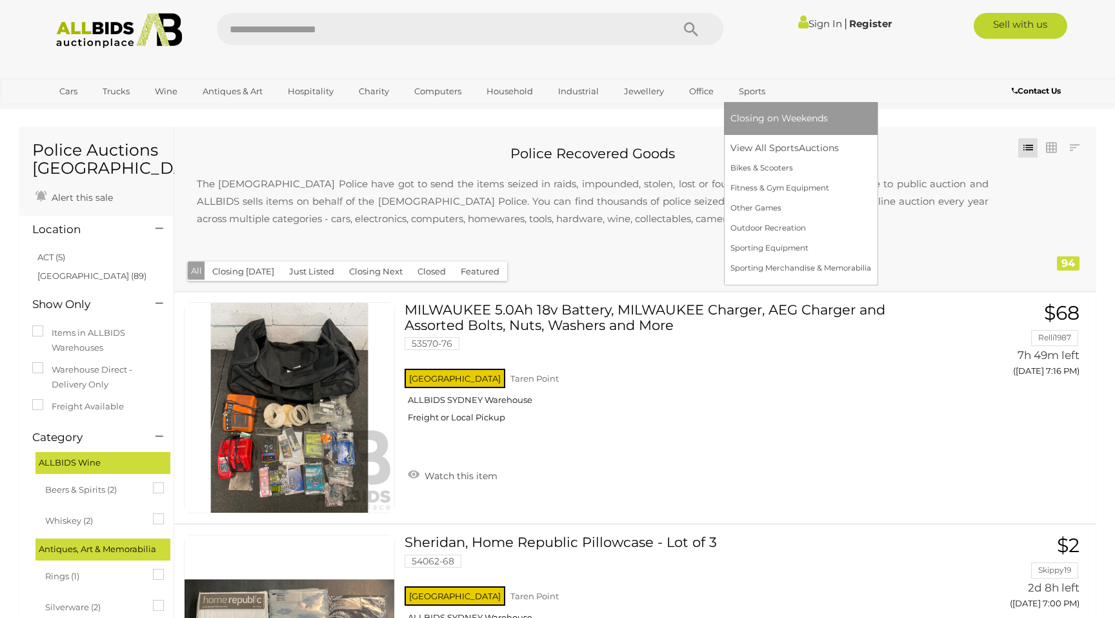
click at [751, 121] on span "Closing on Weekends" at bounding box center [779, 118] width 97 height 12
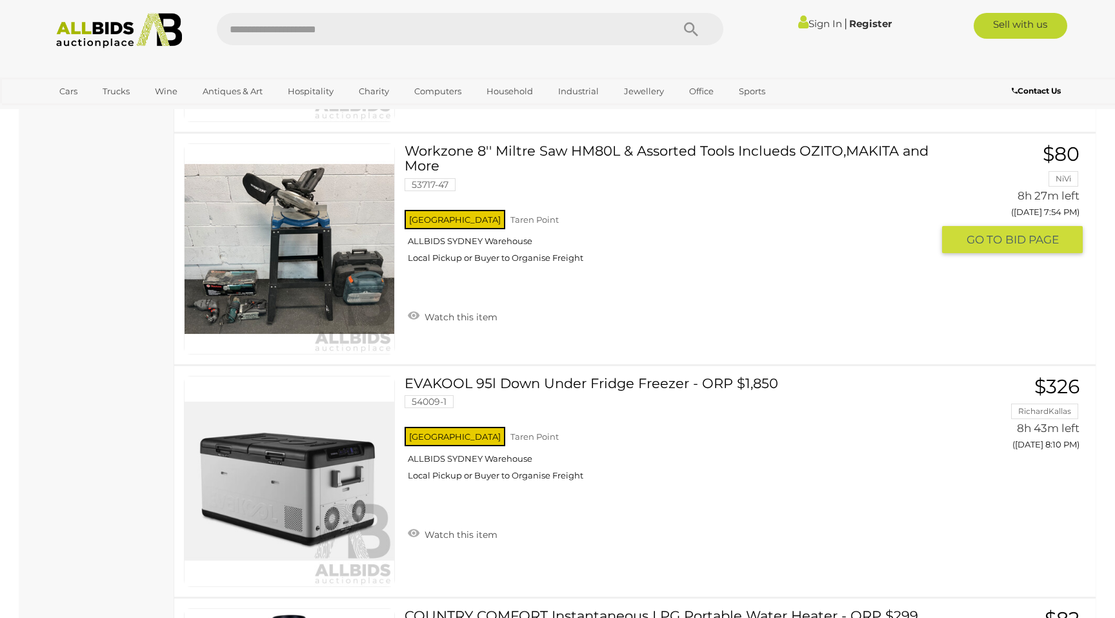
scroll to position [1327, 0]
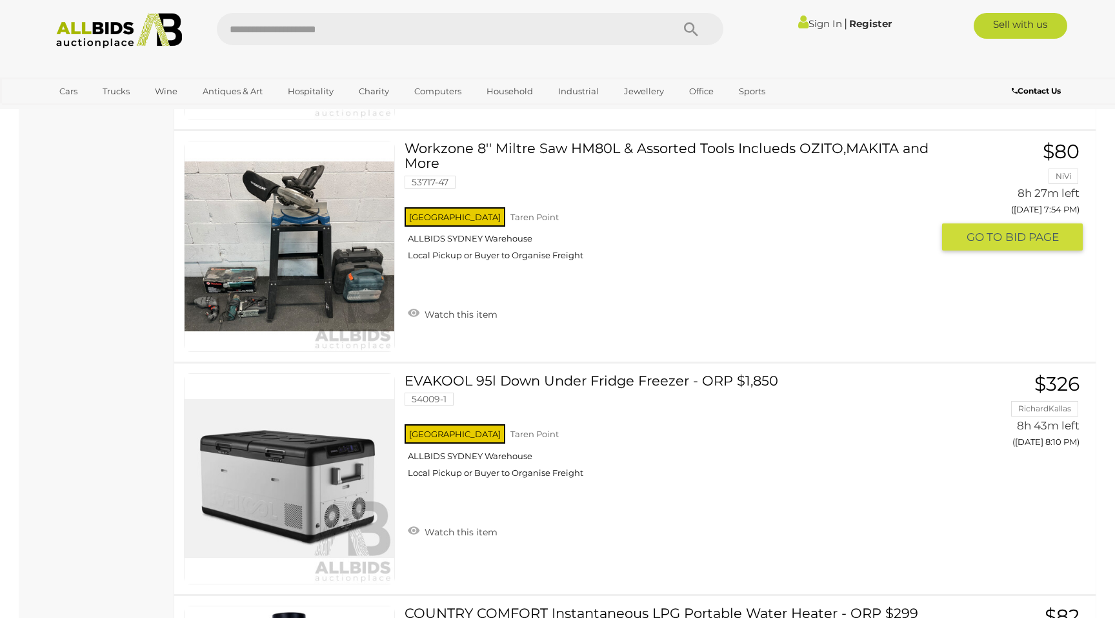
click at [334, 271] on img at bounding box center [290, 246] width 210 height 210
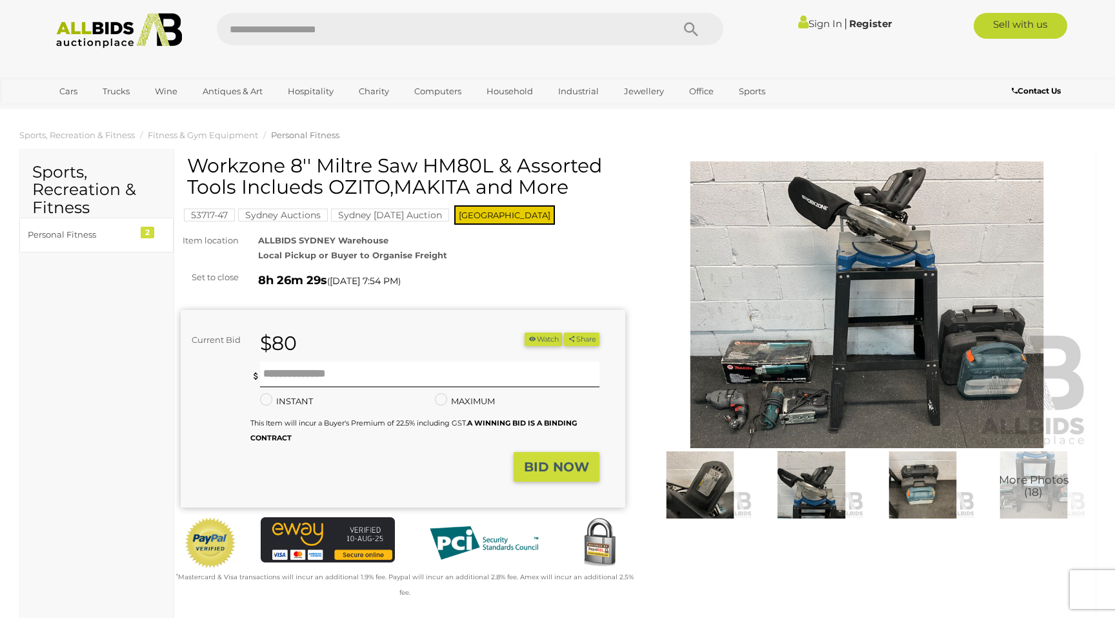
click at [867, 353] on img at bounding box center [867, 304] width 445 height 287
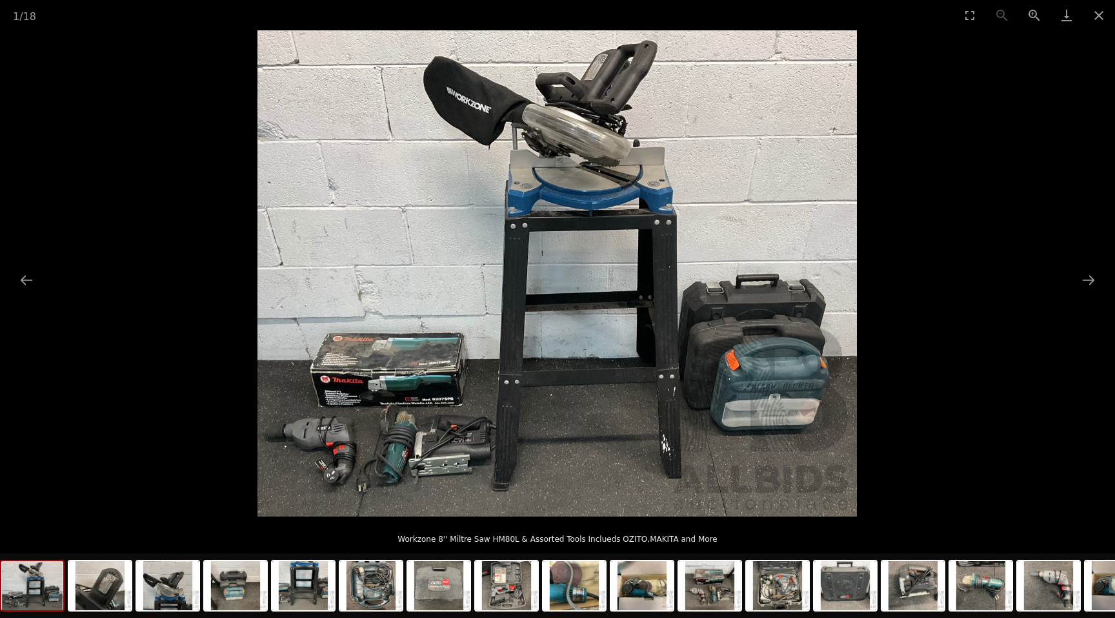
click at [799, 301] on img at bounding box center [558, 273] width 600 height 486
click at [1092, 278] on button "Next slide" at bounding box center [1088, 279] width 27 height 25
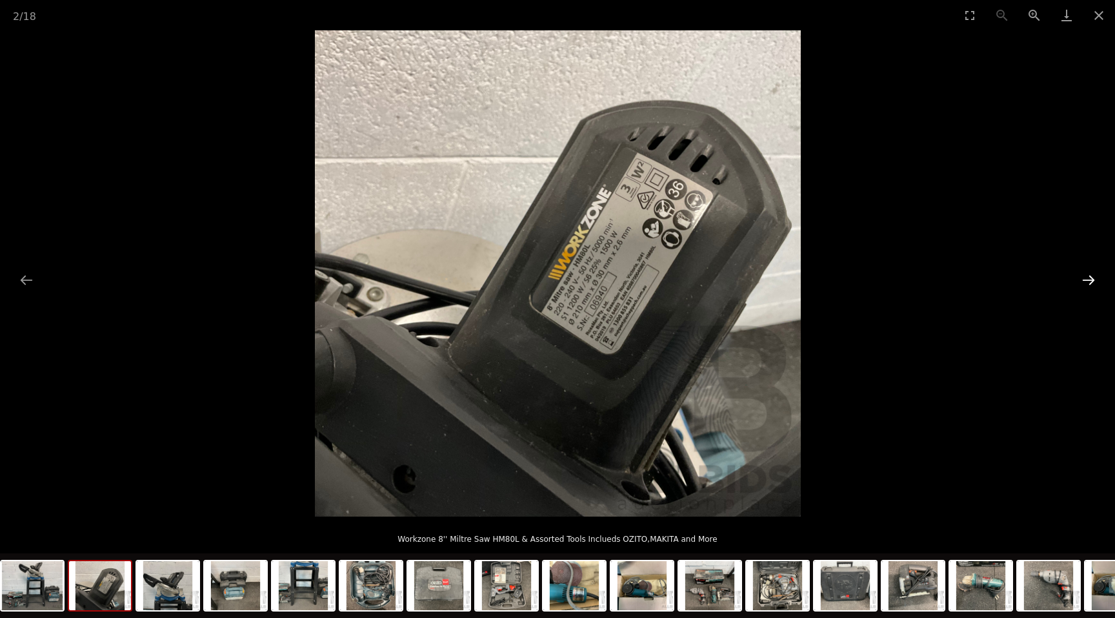
click at [1091, 278] on button "Next slide" at bounding box center [1088, 279] width 27 height 25
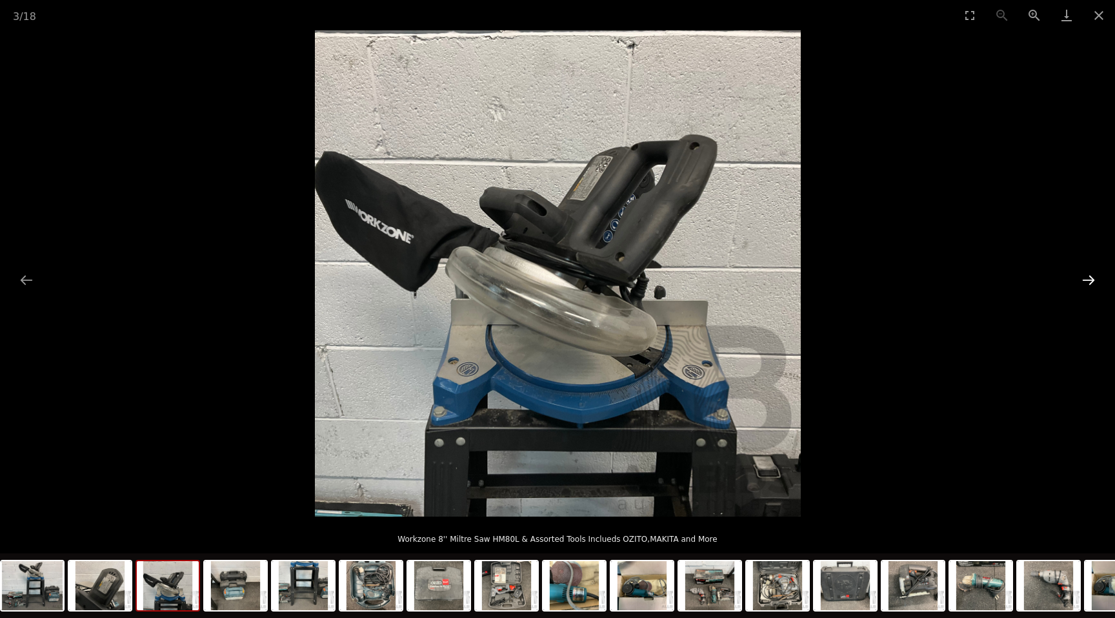
click at [1091, 278] on button "Next slide" at bounding box center [1088, 279] width 27 height 25
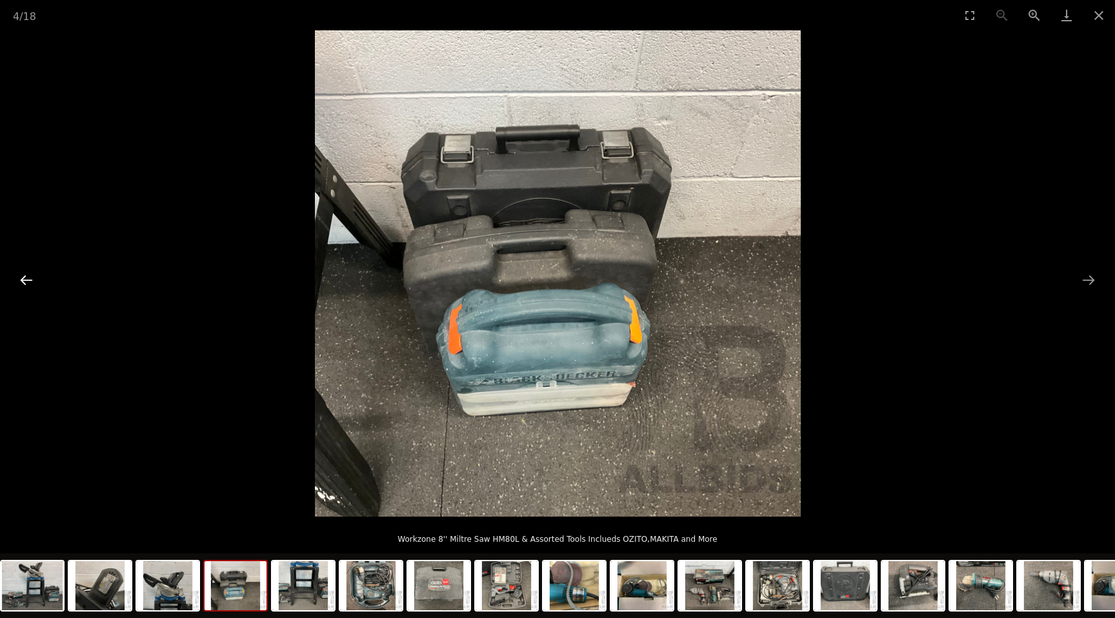
click at [21, 283] on button "Previous slide" at bounding box center [26, 279] width 27 height 25
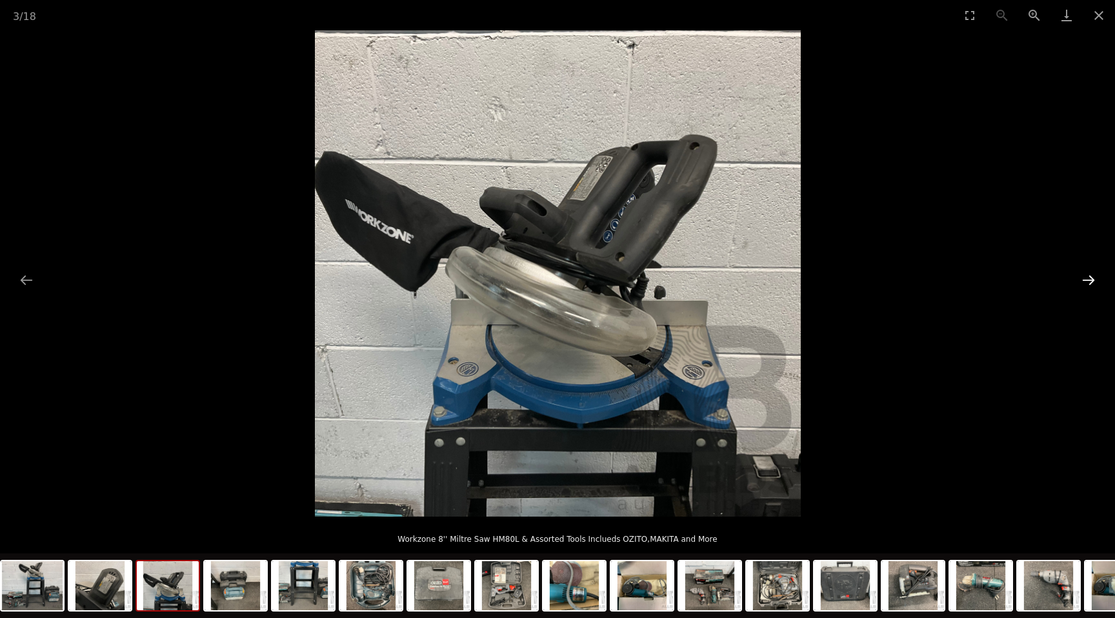
click at [1099, 278] on button "Next slide" at bounding box center [1088, 279] width 27 height 25
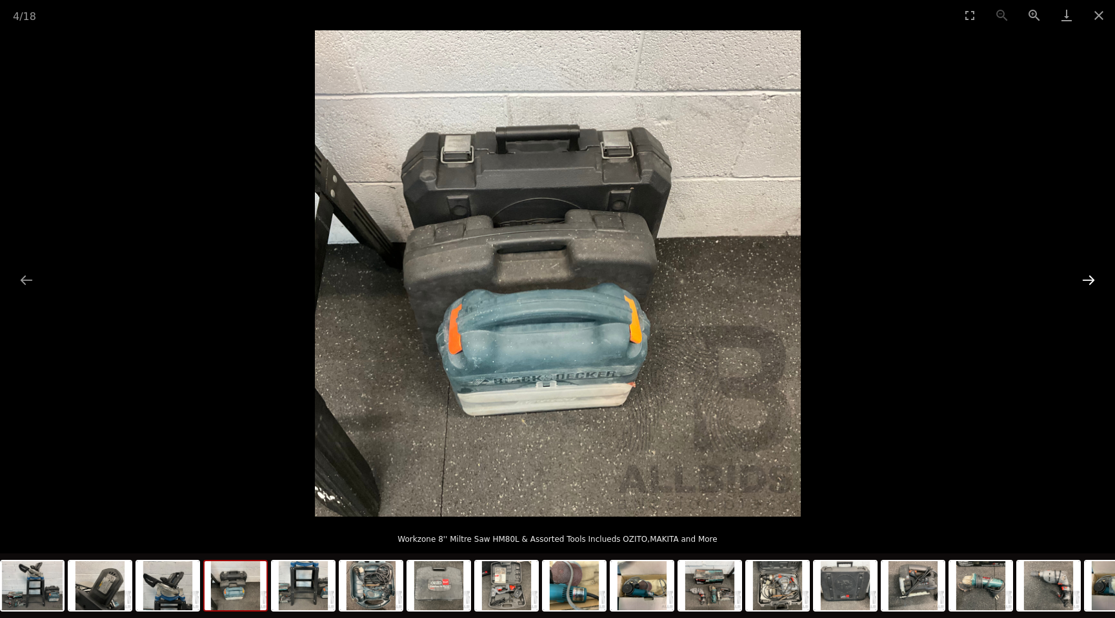
click at [1099, 279] on button "Next slide" at bounding box center [1088, 279] width 27 height 25
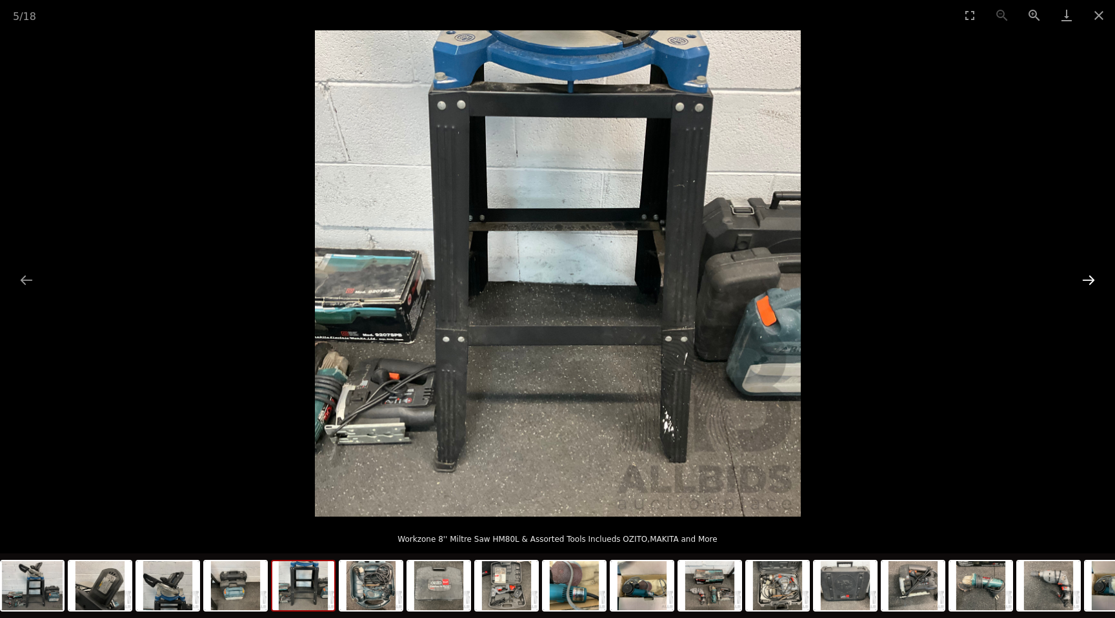
click at [1099, 279] on button "Next slide" at bounding box center [1088, 279] width 27 height 25
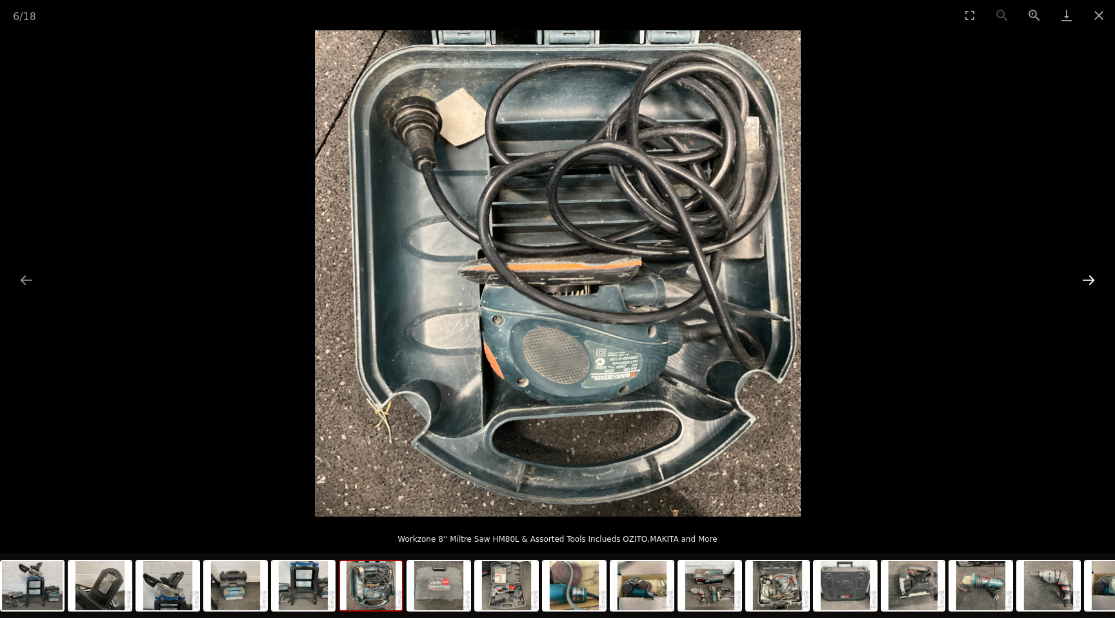
click at [1099, 278] on button "Next slide" at bounding box center [1088, 279] width 27 height 25
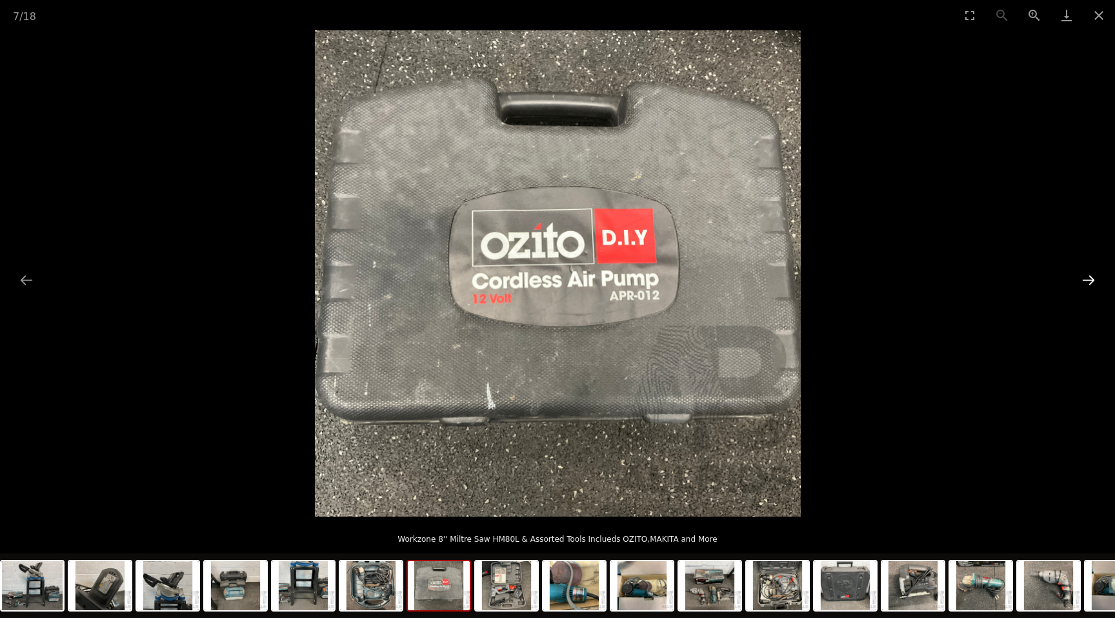
click at [1100, 279] on button "Next slide" at bounding box center [1088, 279] width 27 height 25
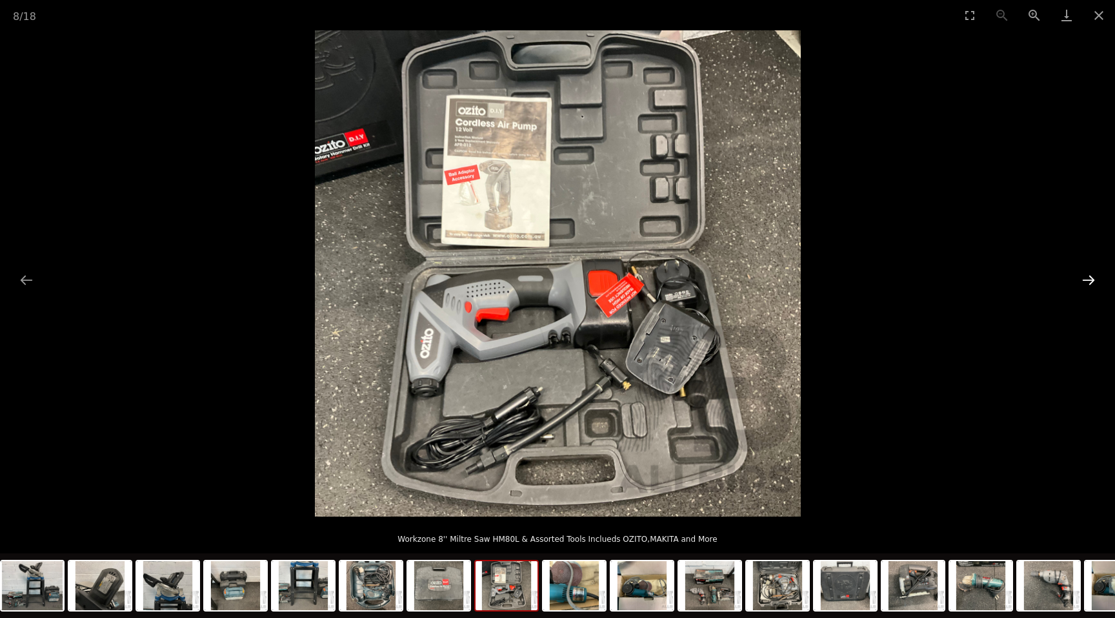
click at [1100, 279] on button "Next slide" at bounding box center [1088, 279] width 27 height 25
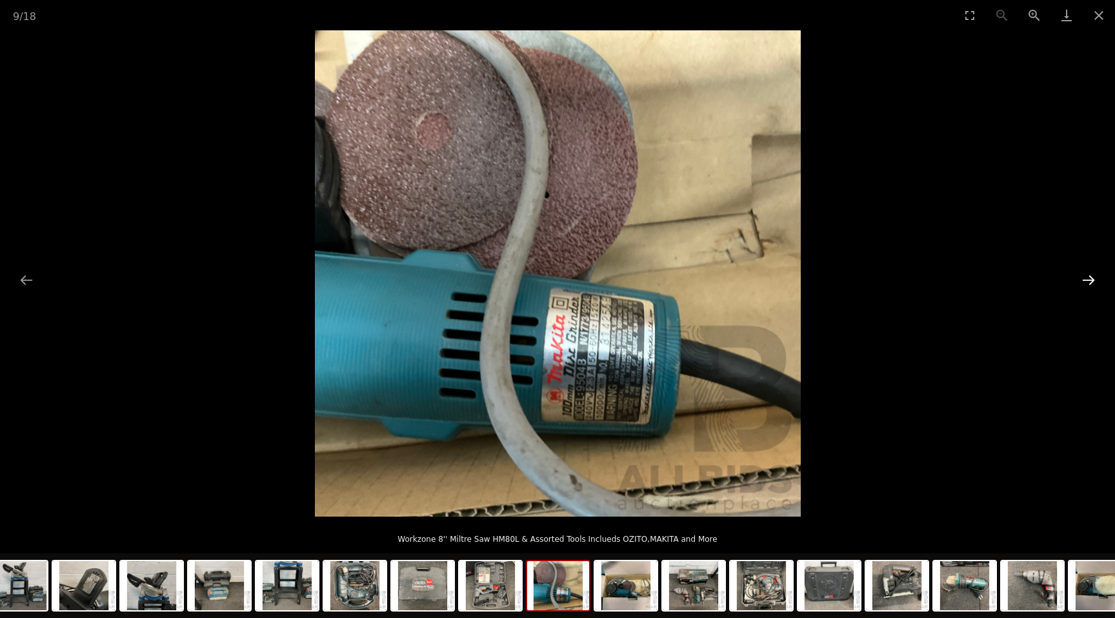
click at [1099, 279] on button "Next slide" at bounding box center [1088, 279] width 27 height 25
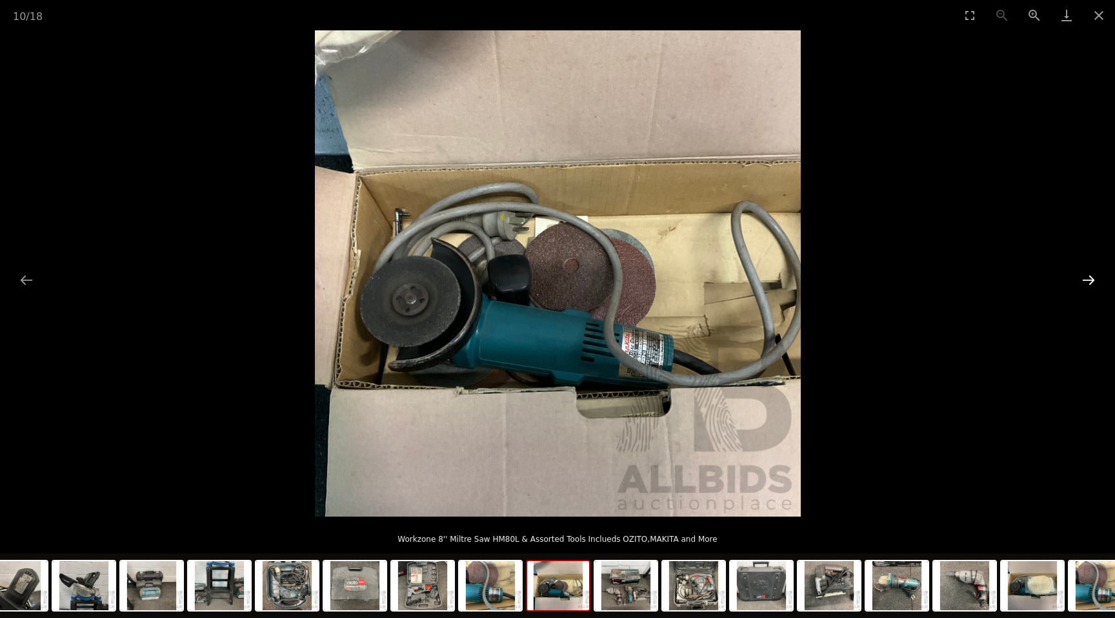
click at [1099, 279] on button "Next slide" at bounding box center [1088, 279] width 27 height 25
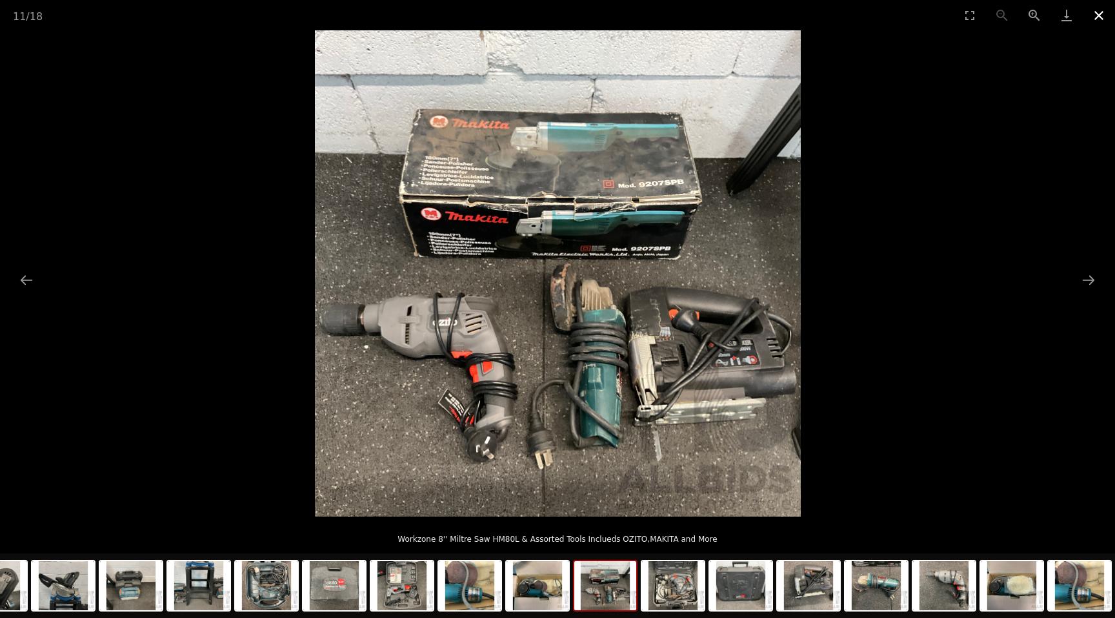
click at [1102, 22] on button "Close gallery" at bounding box center [1099, 15] width 32 height 30
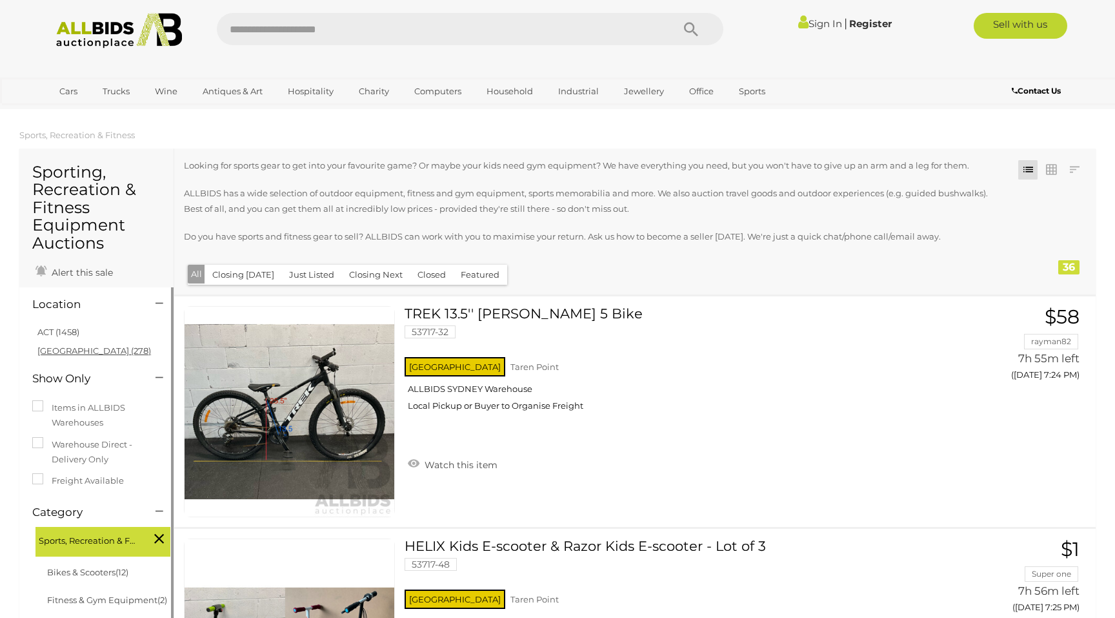
click at [61, 352] on link "[GEOGRAPHIC_DATA] (278)" at bounding box center [94, 350] width 114 height 10
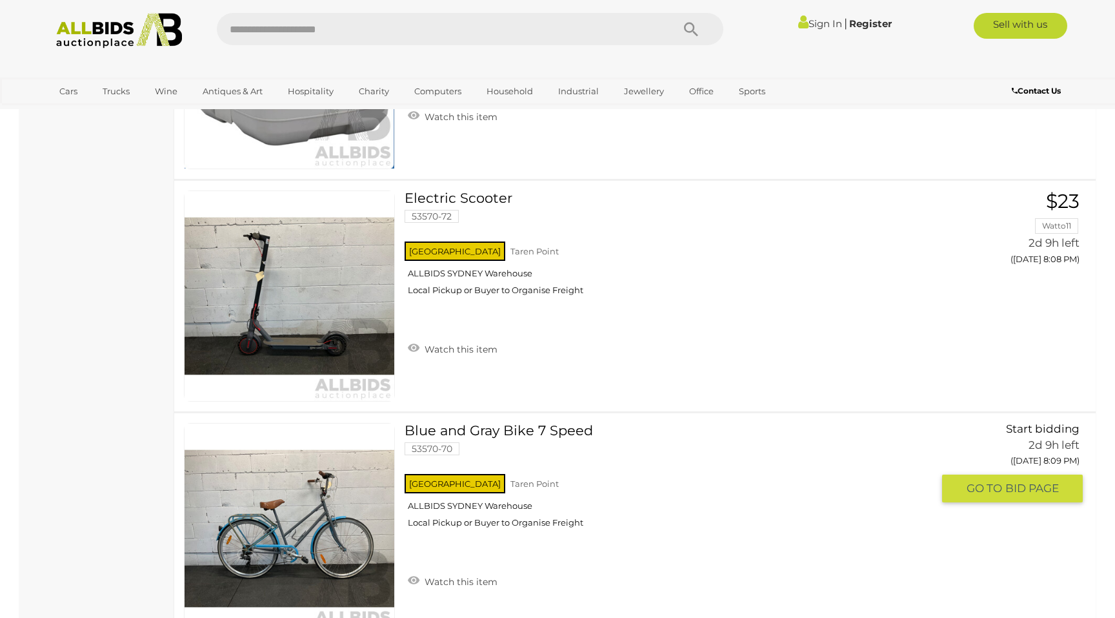
scroll to position [2208, 0]
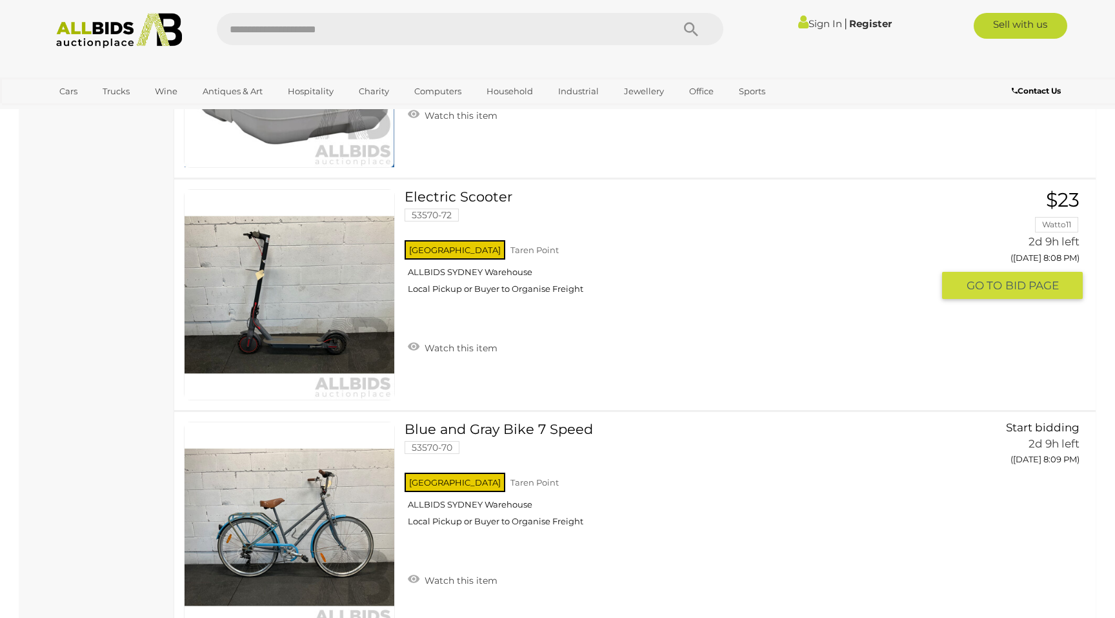
click at [293, 329] on img at bounding box center [290, 295] width 210 height 210
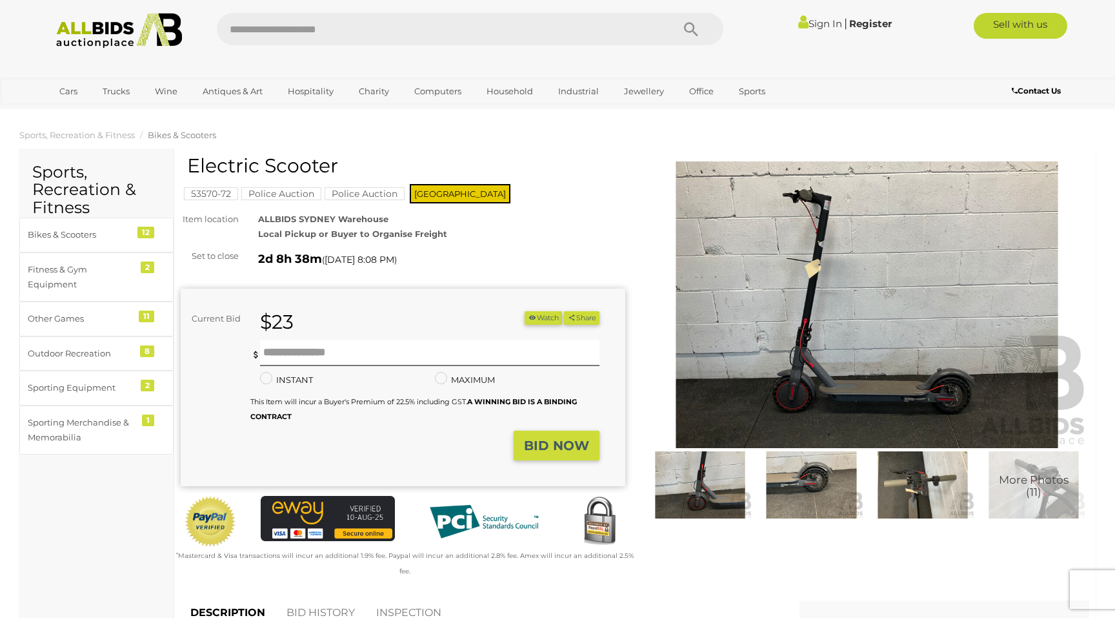
click at [846, 343] on img at bounding box center [867, 304] width 445 height 287
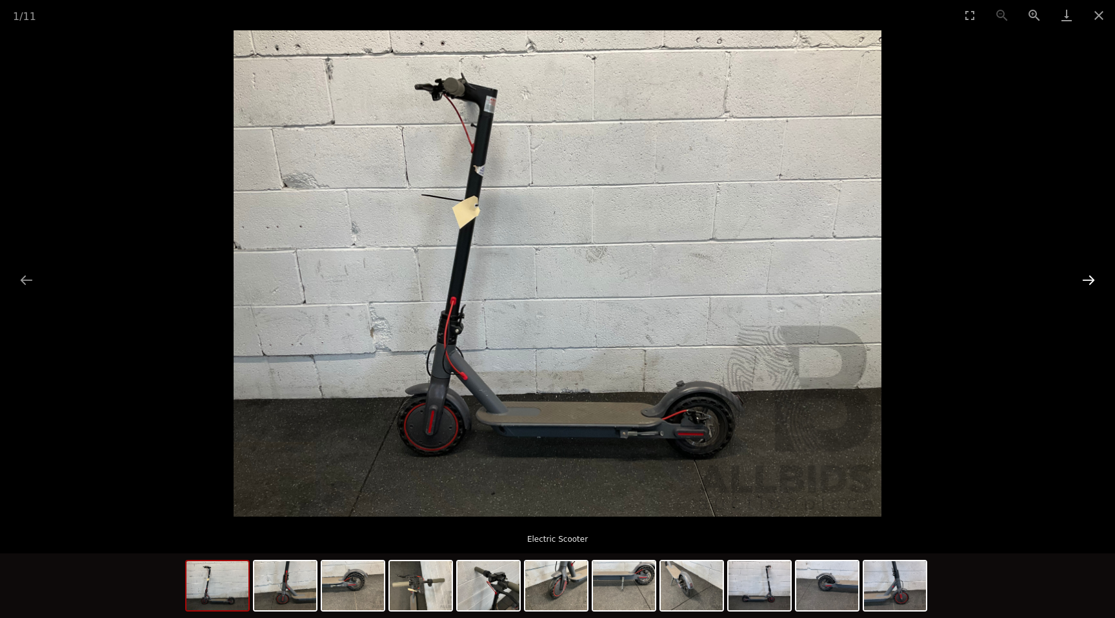
click at [1091, 285] on button "Next slide" at bounding box center [1088, 279] width 27 height 25
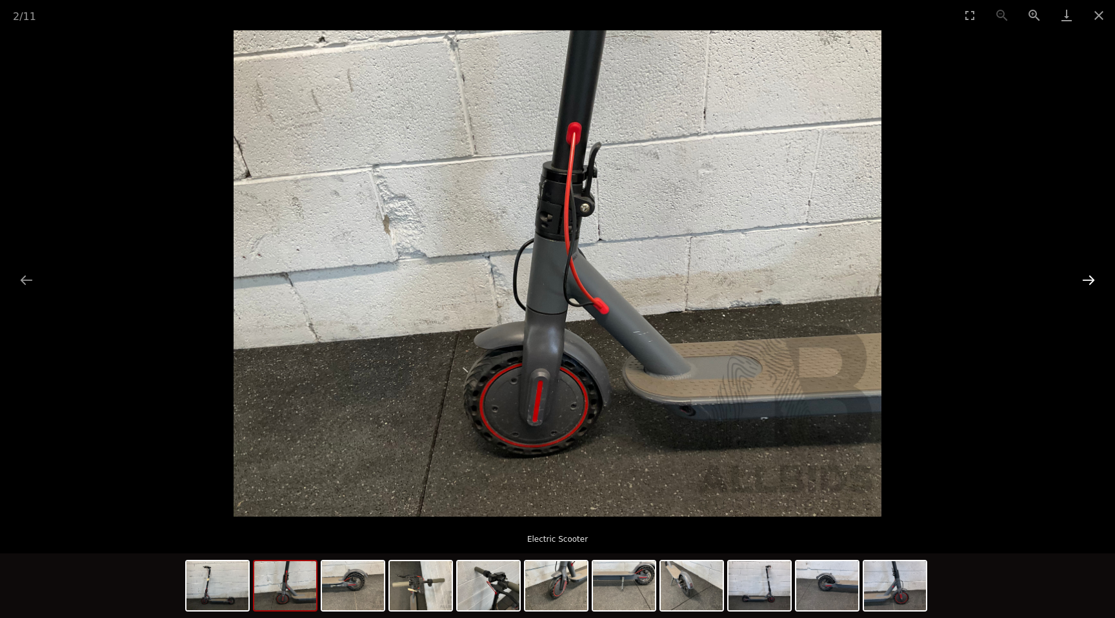
click at [1092, 289] on button "Next slide" at bounding box center [1088, 279] width 27 height 25
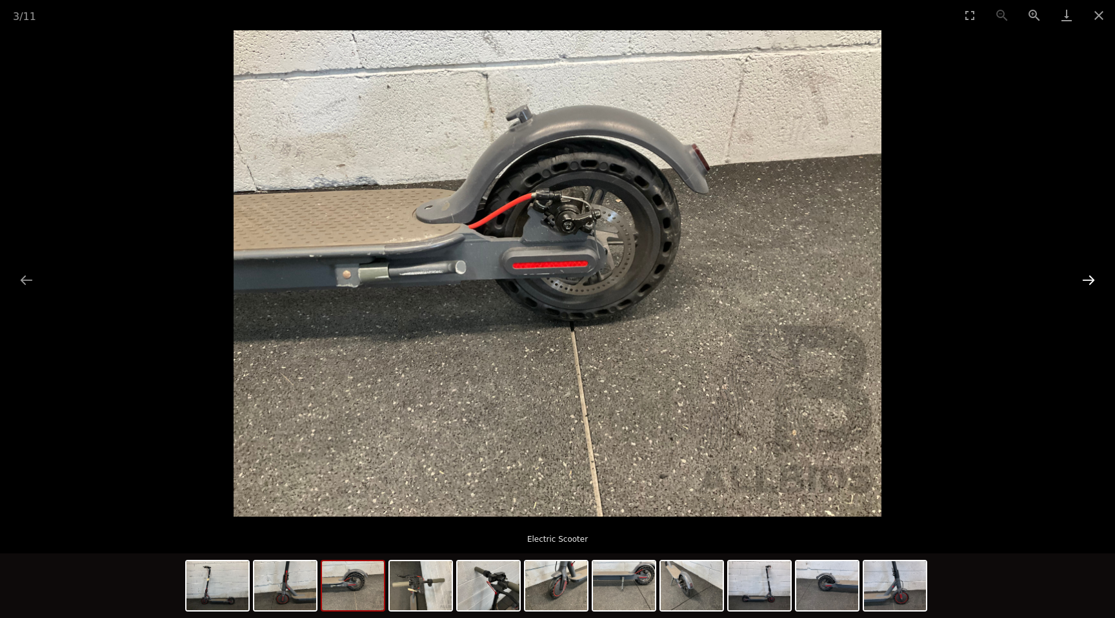
click at [1092, 289] on button "Next slide" at bounding box center [1088, 279] width 27 height 25
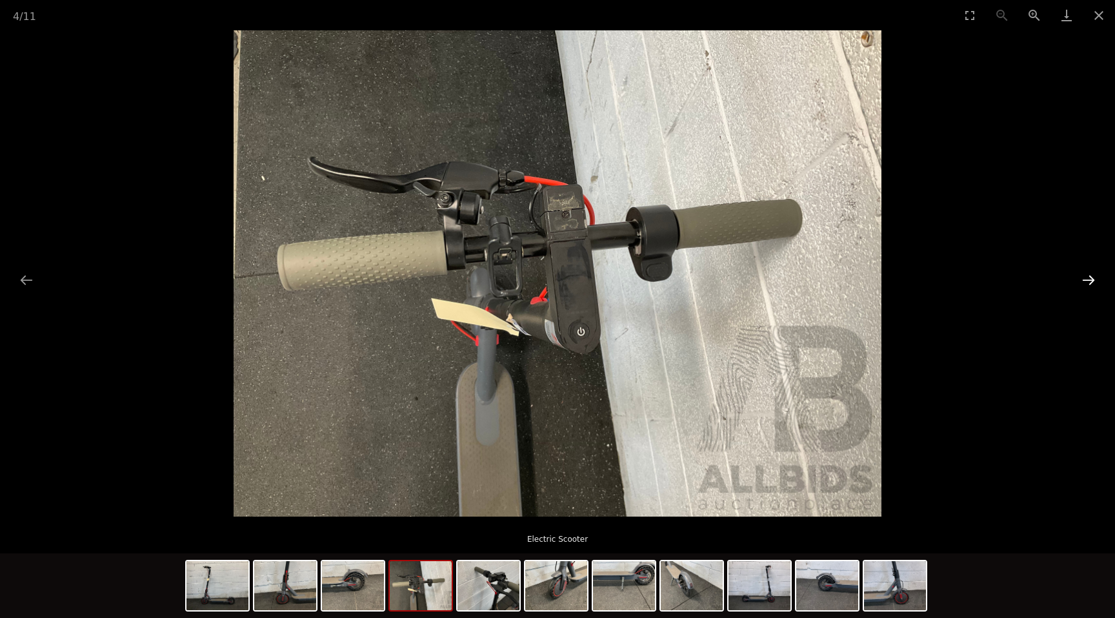
click at [1092, 289] on button "Next slide" at bounding box center [1088, 279] width 27 height 25
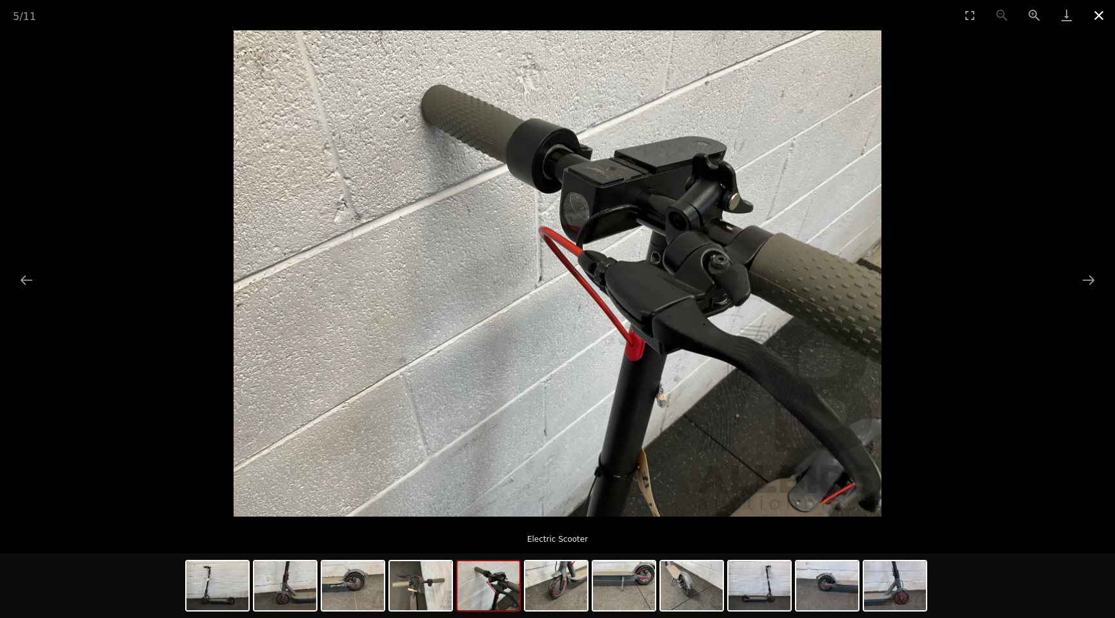
click at [1095, 10] on button "Close gallery" at bounding box center [1099, 15] width 32 height 30
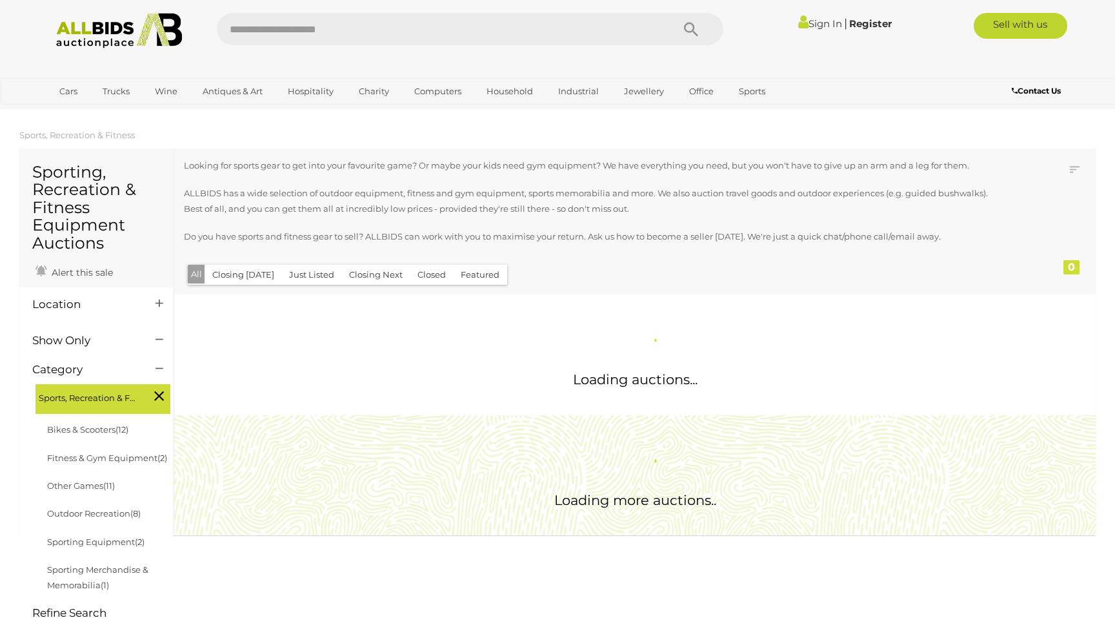
scroll to position [906, 0]
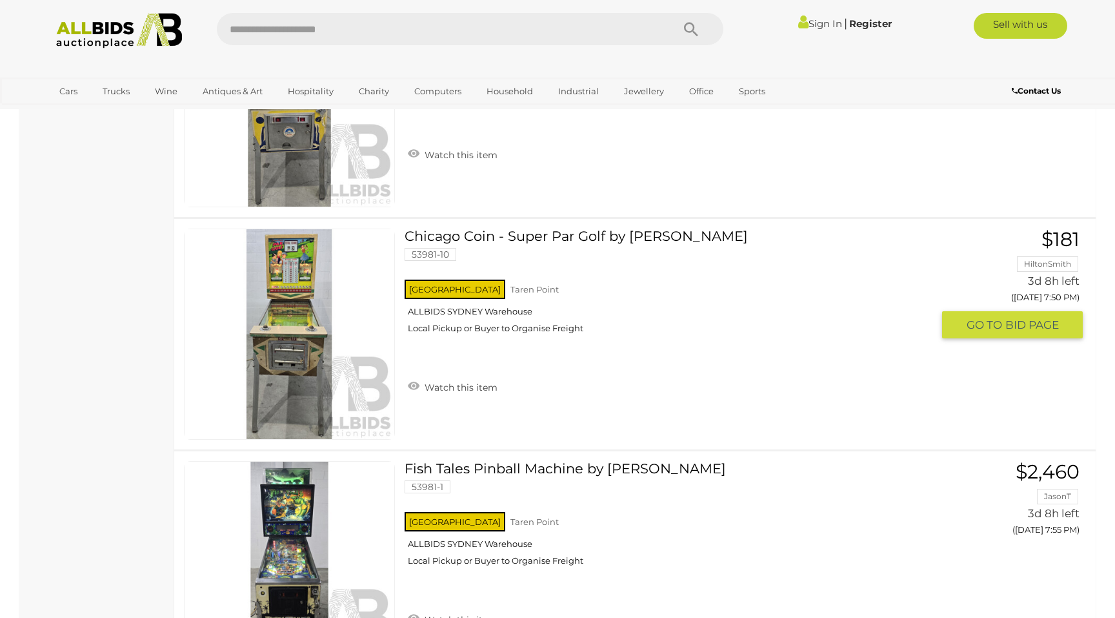
scroll to position [6817, 0]
click at [294, 298] on link at bounding box center [289, 333] width 211 height 211
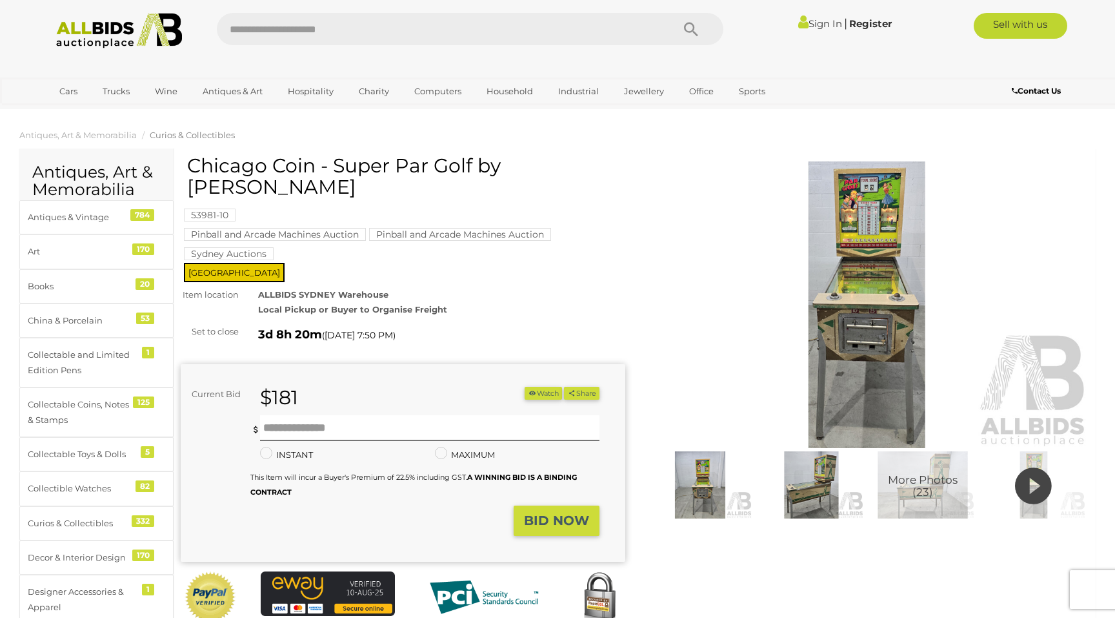
click at [940, 256] on img at bounding box center [867, 304] width 445 height 287
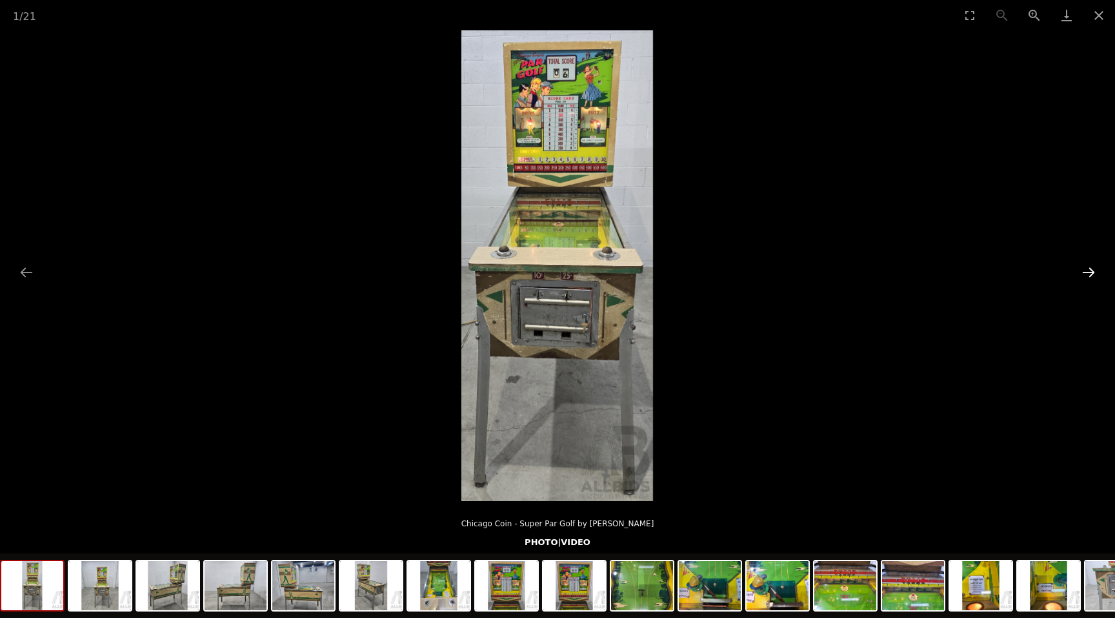
click at [1095, 276] on button "Next slide" at bounding box center [1088, 271] width 27 height 25
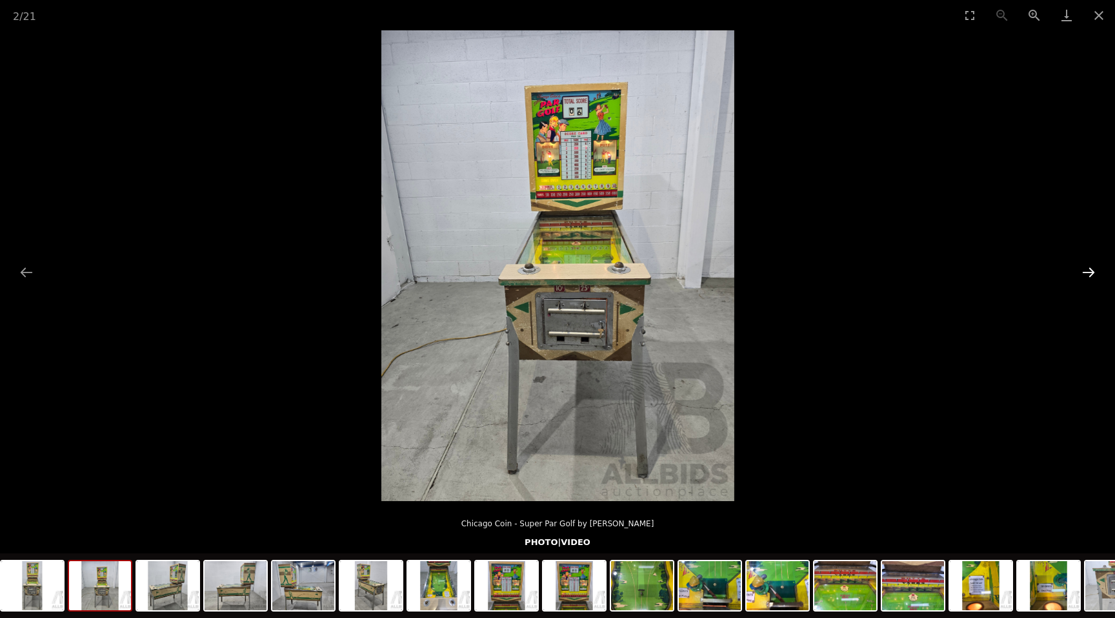
click at [1093, 276] on button "Next slide" at bounding box center [1088, 271] width 27 height 25
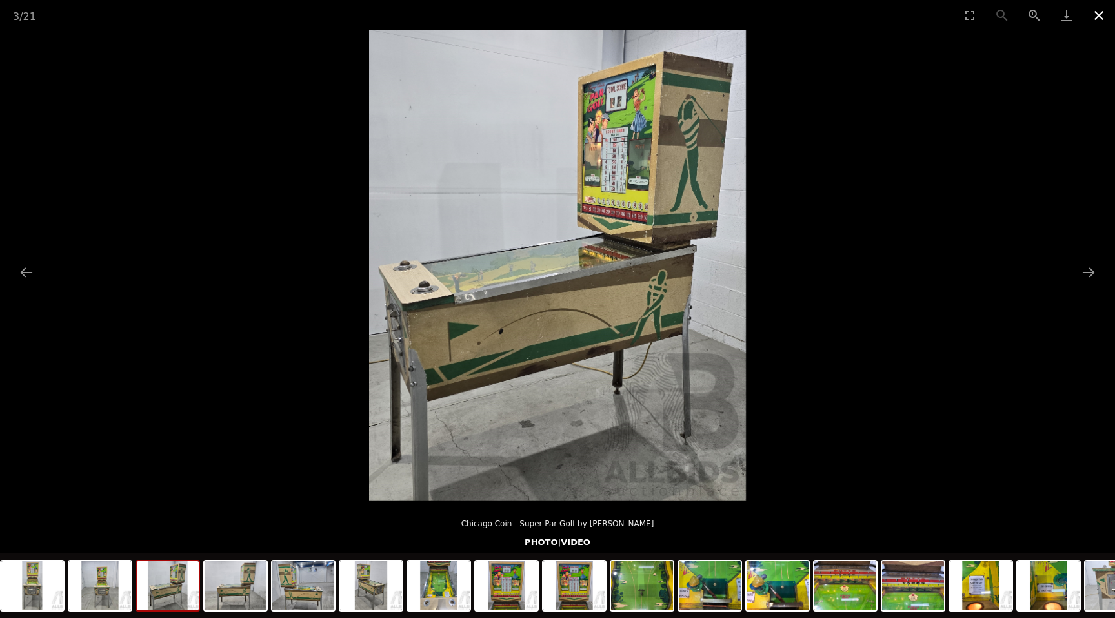
click at [1098, 10] on button "Close gallery" at bounding box center [1099, 15] width 32 height 30
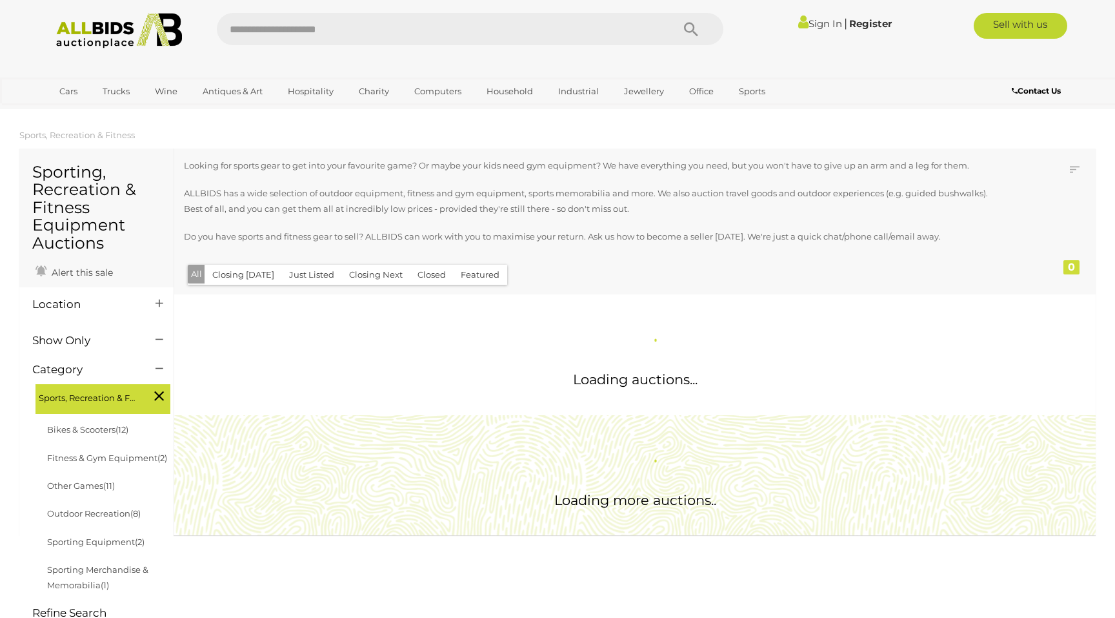
scroll to position [906, 0]
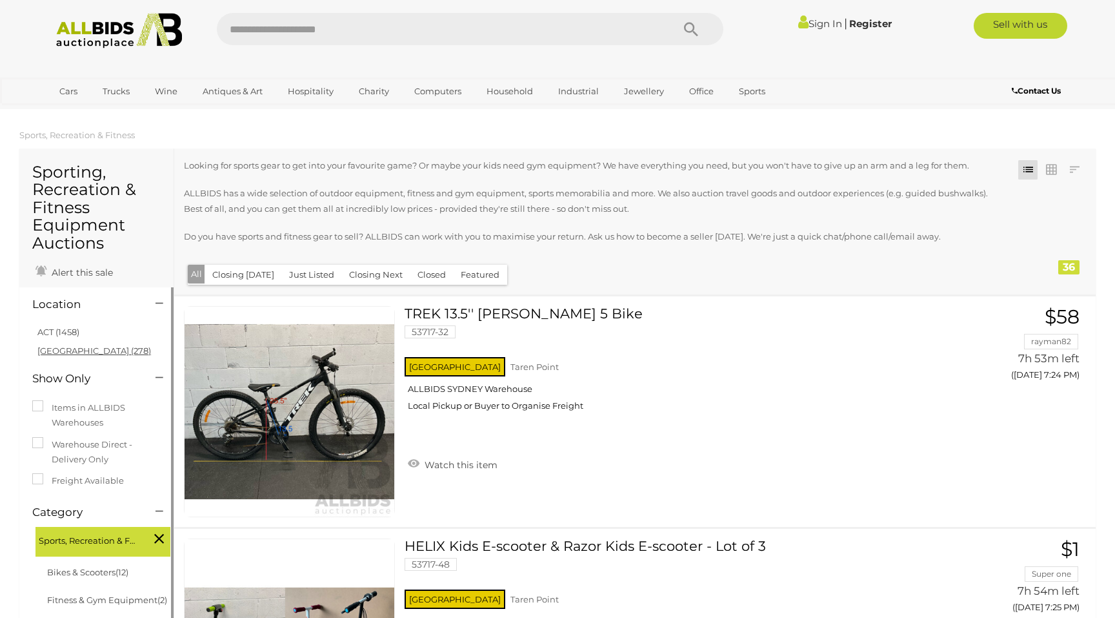
click at [65, 353] on link "NSW (278)" at bounding box center [94, 350] width 114 height 10
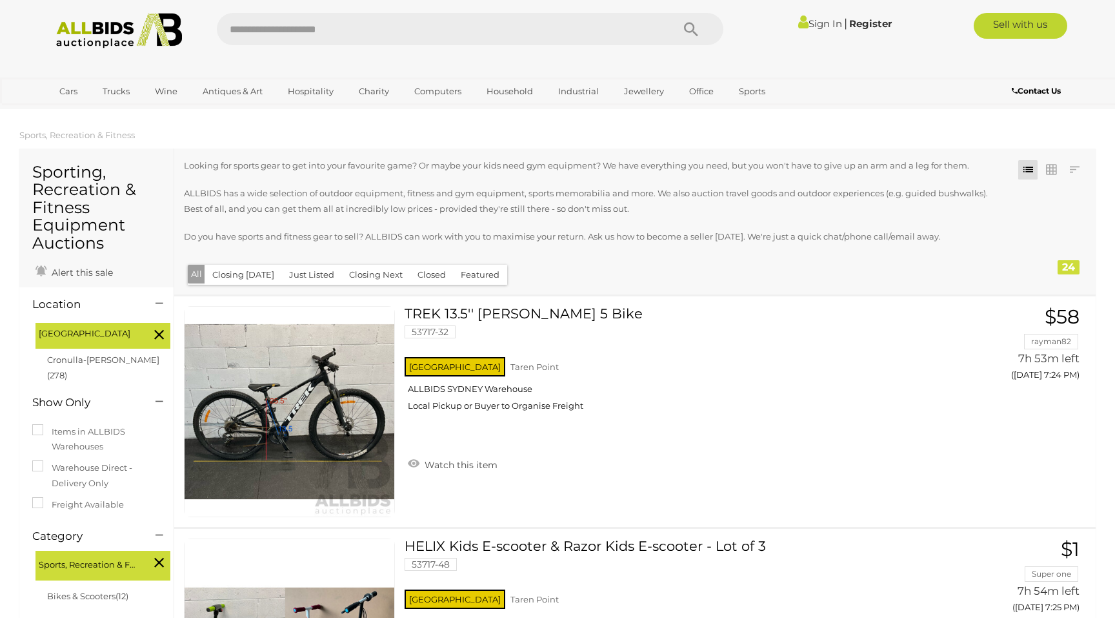
click at [409, 36] on input "text" at bounding box center [438, 29] width 443 height 32
type input "****"
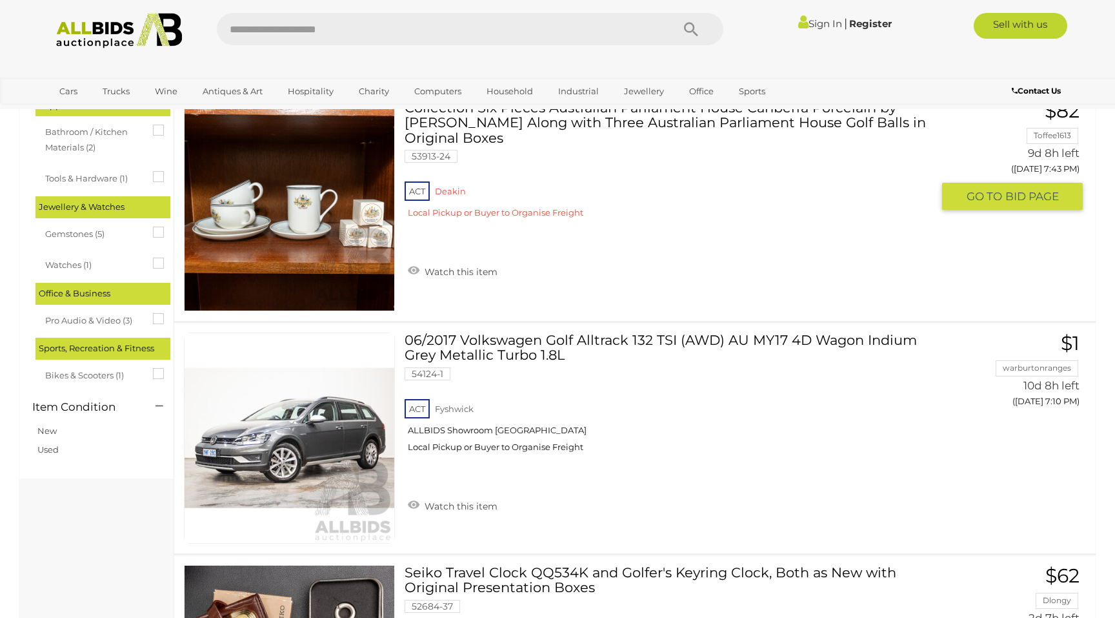
scroll to position [1485, 0]
